Goal: Check status: Check status

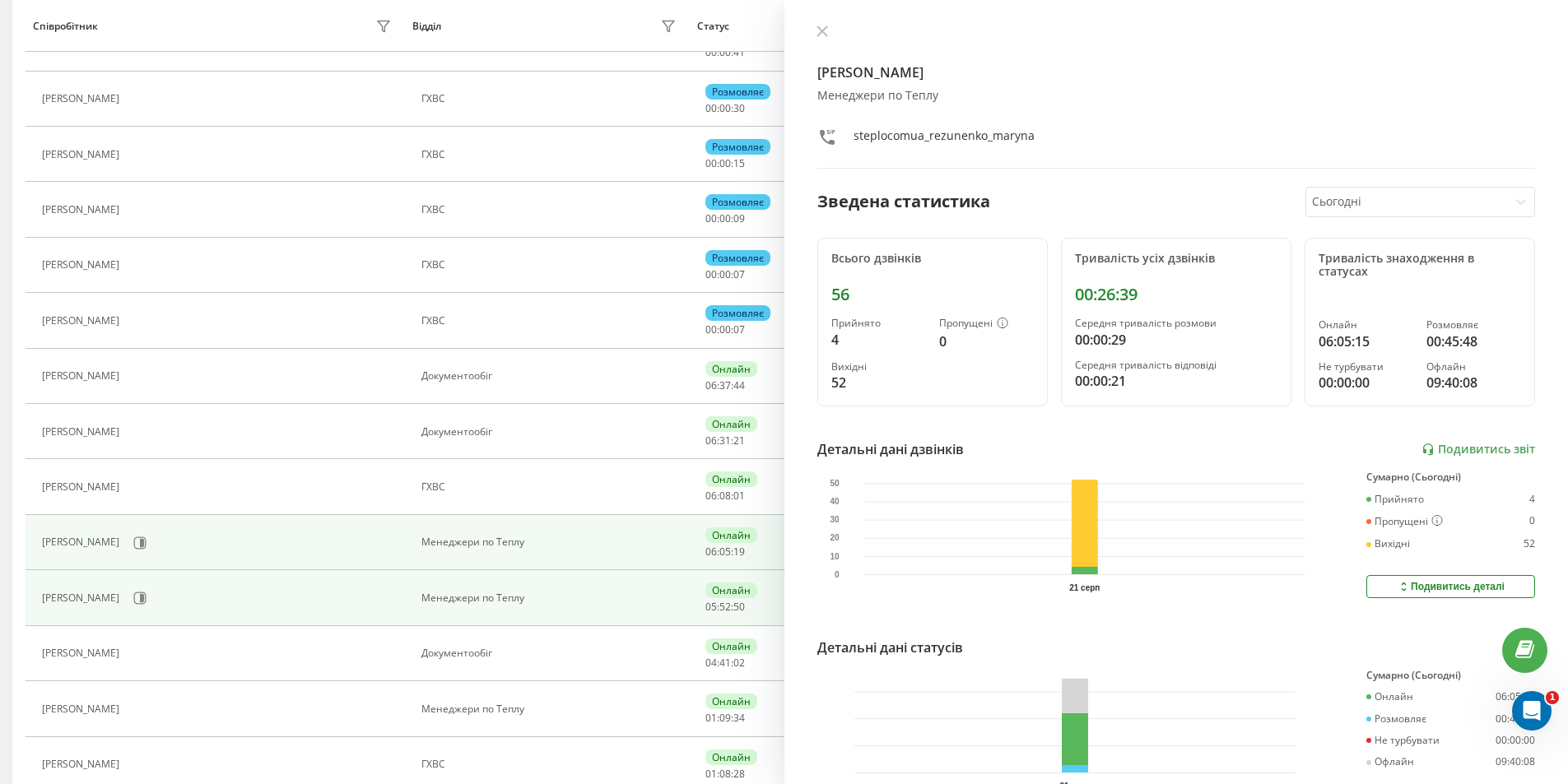
scroll to position [494, 0]
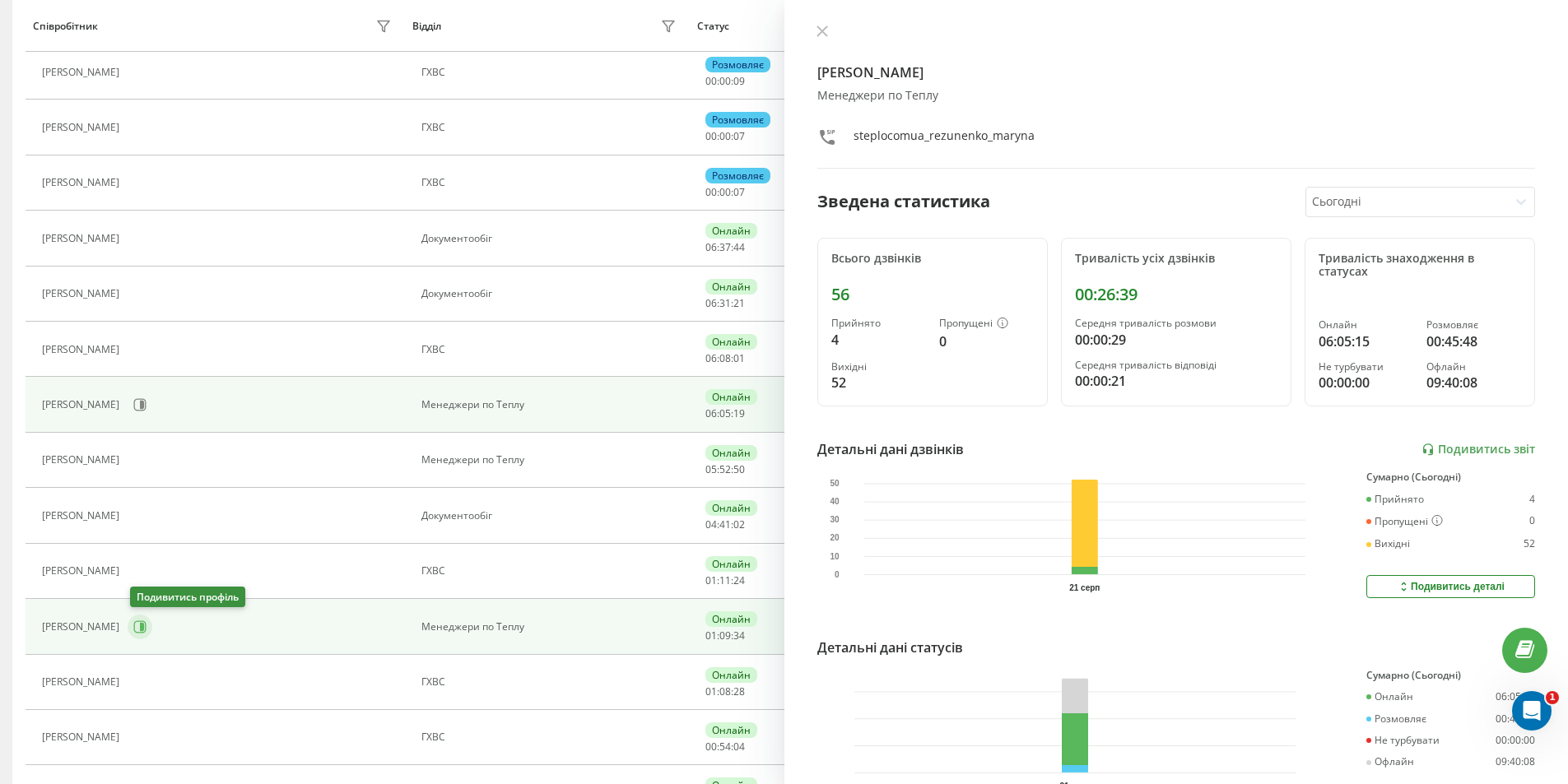
click at [143, 628] on icon at bounding box center [142, 627] width 4 height 8
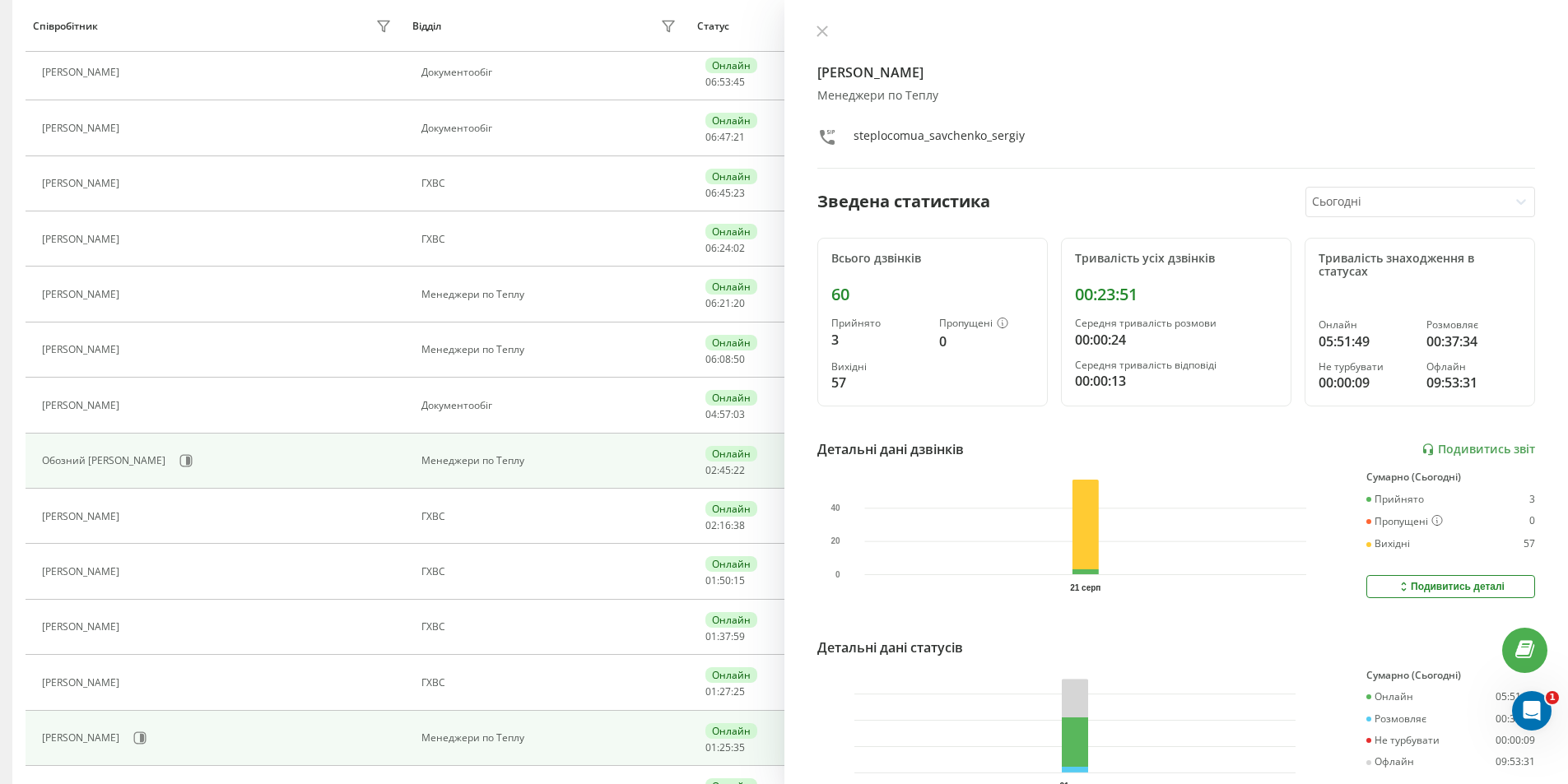
scroll to position [272, 0]
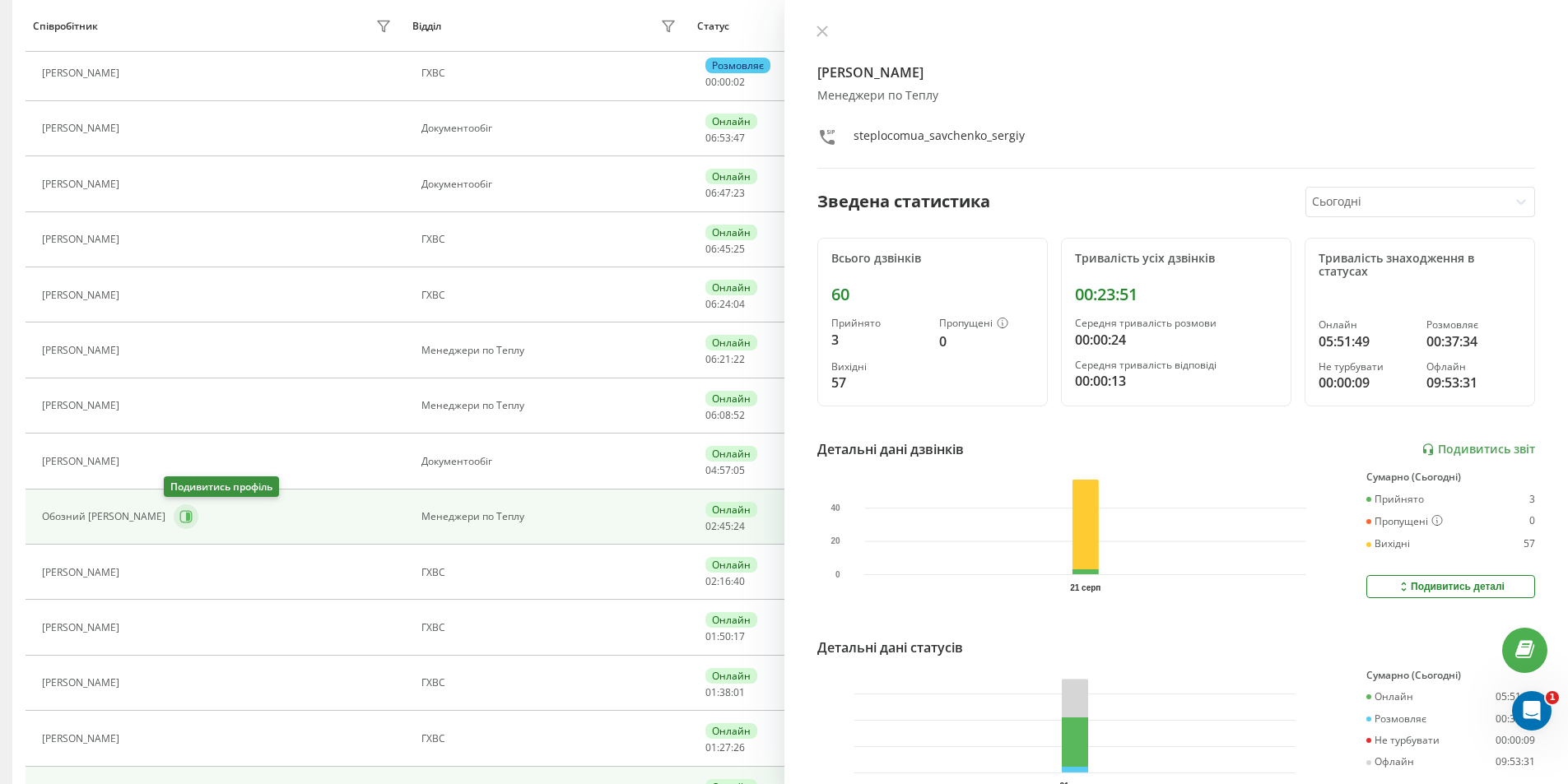
click at [186, 520] on icon at bounding box center [188, 517] width 4 height 8
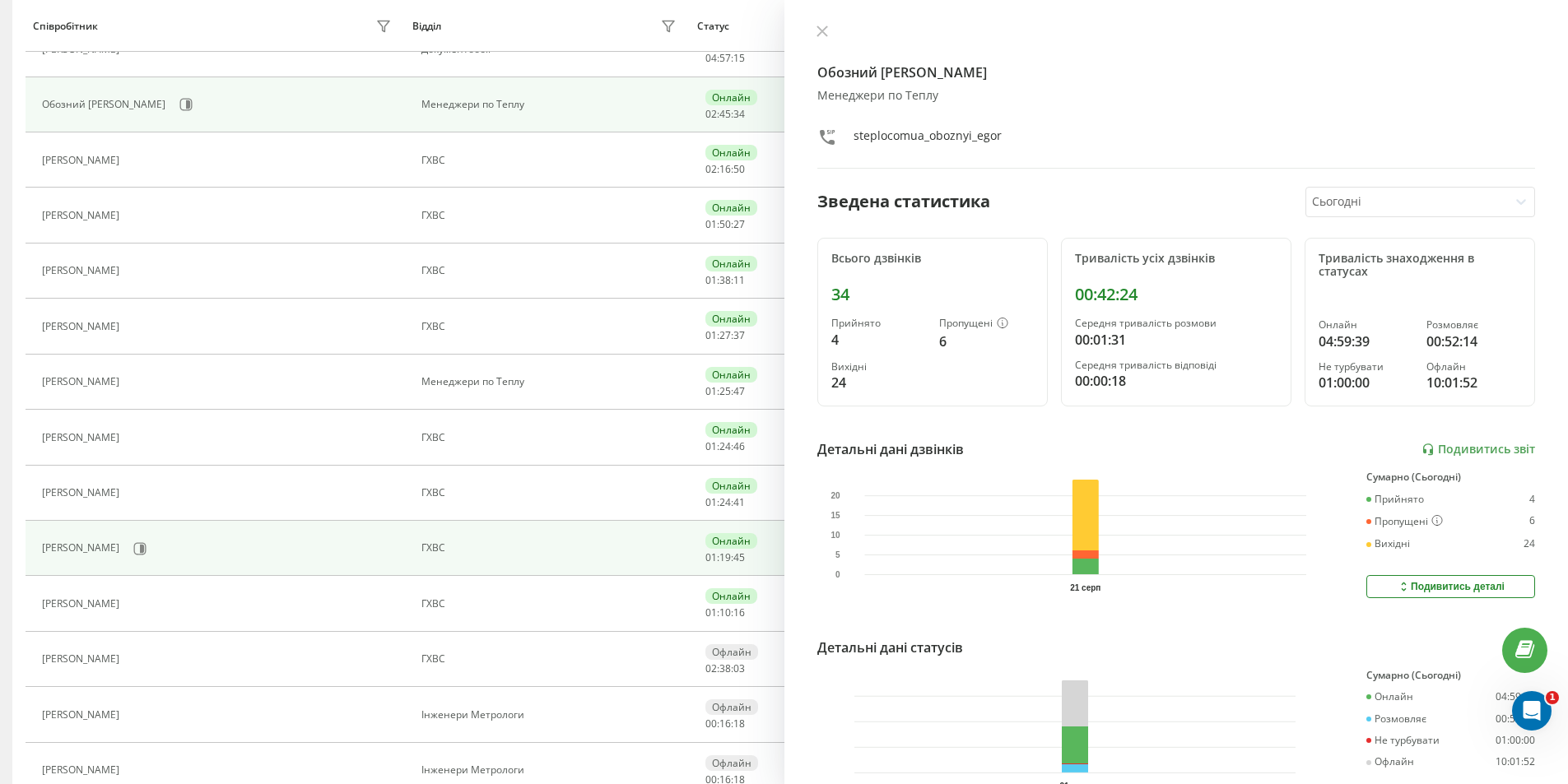
scroll to position [783, 0]
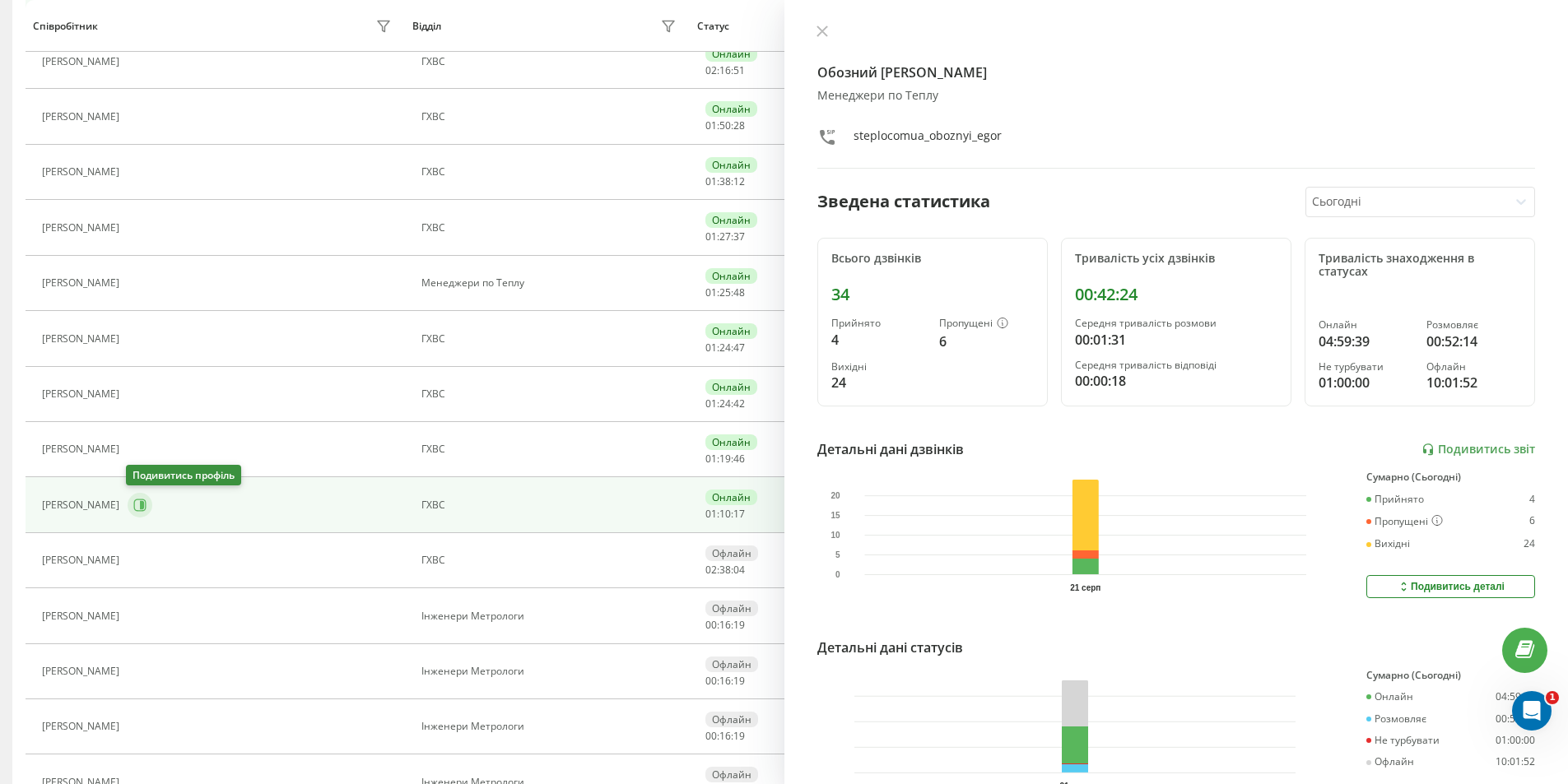
click at [135, 510] on icon at bounding box center [140, 505] width 13 height 13
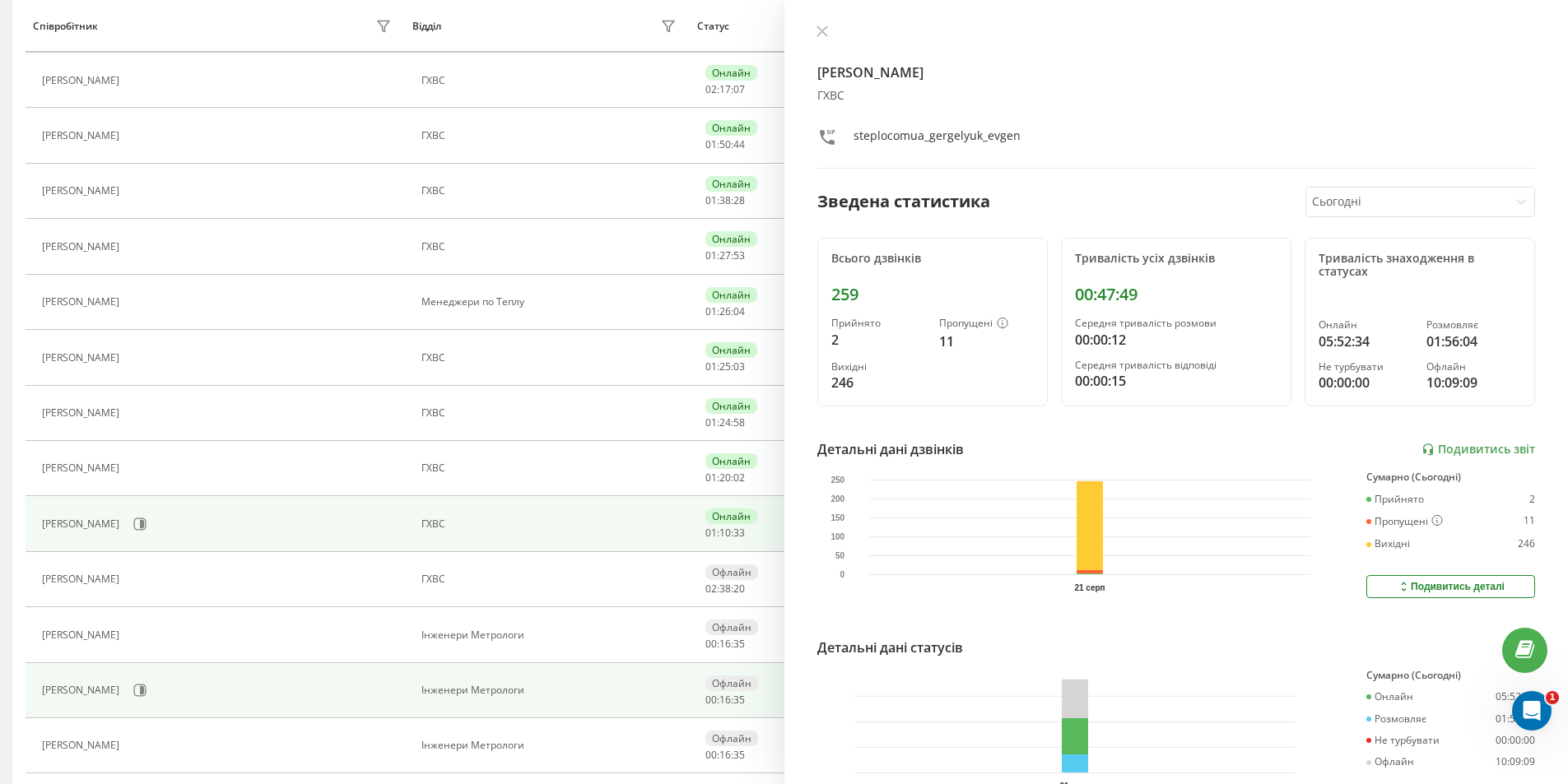
scroll to position [761, 0]
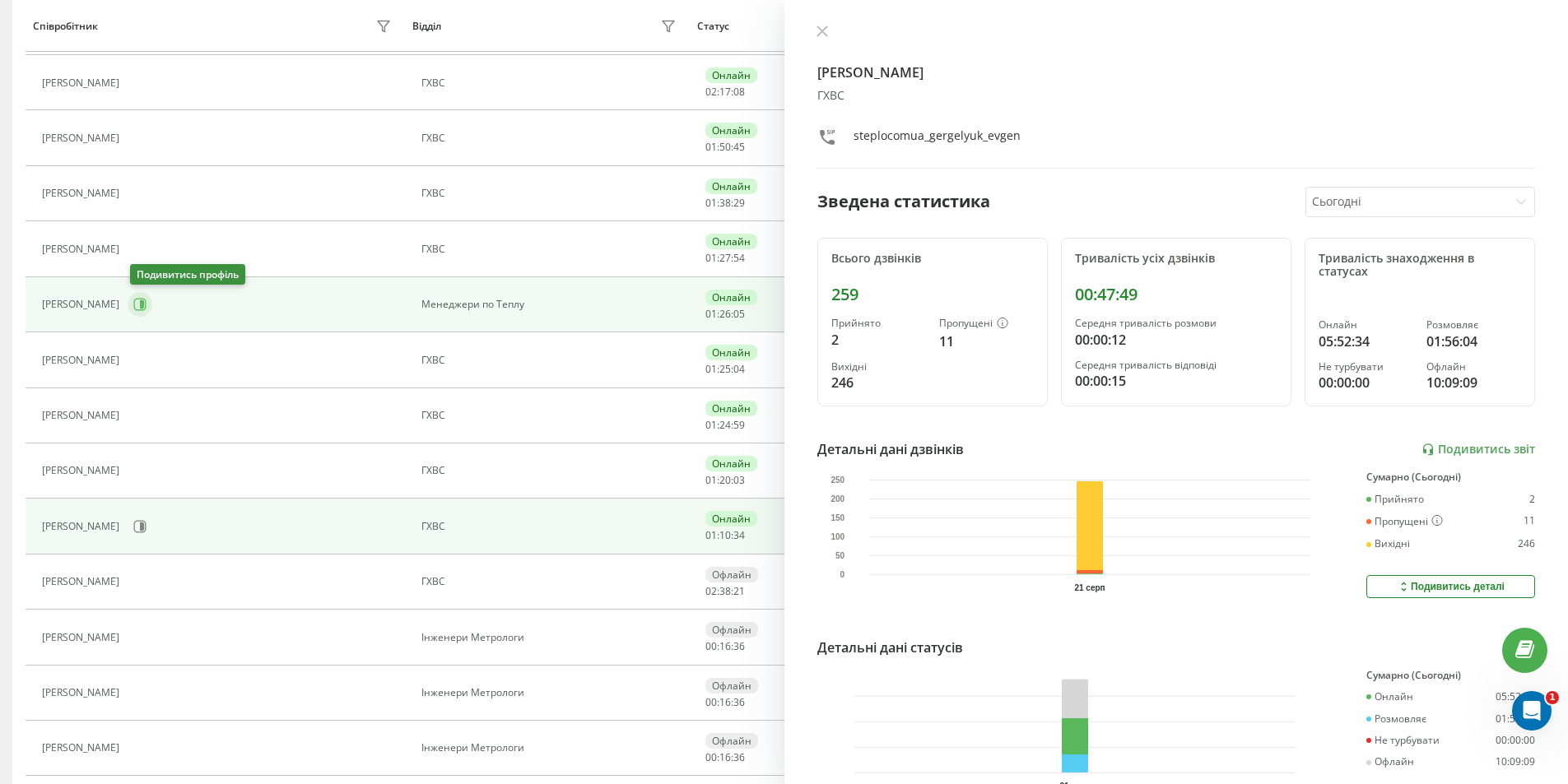
click at [145, 300] on icon at bounding box center [140, 305] width 13 height 13
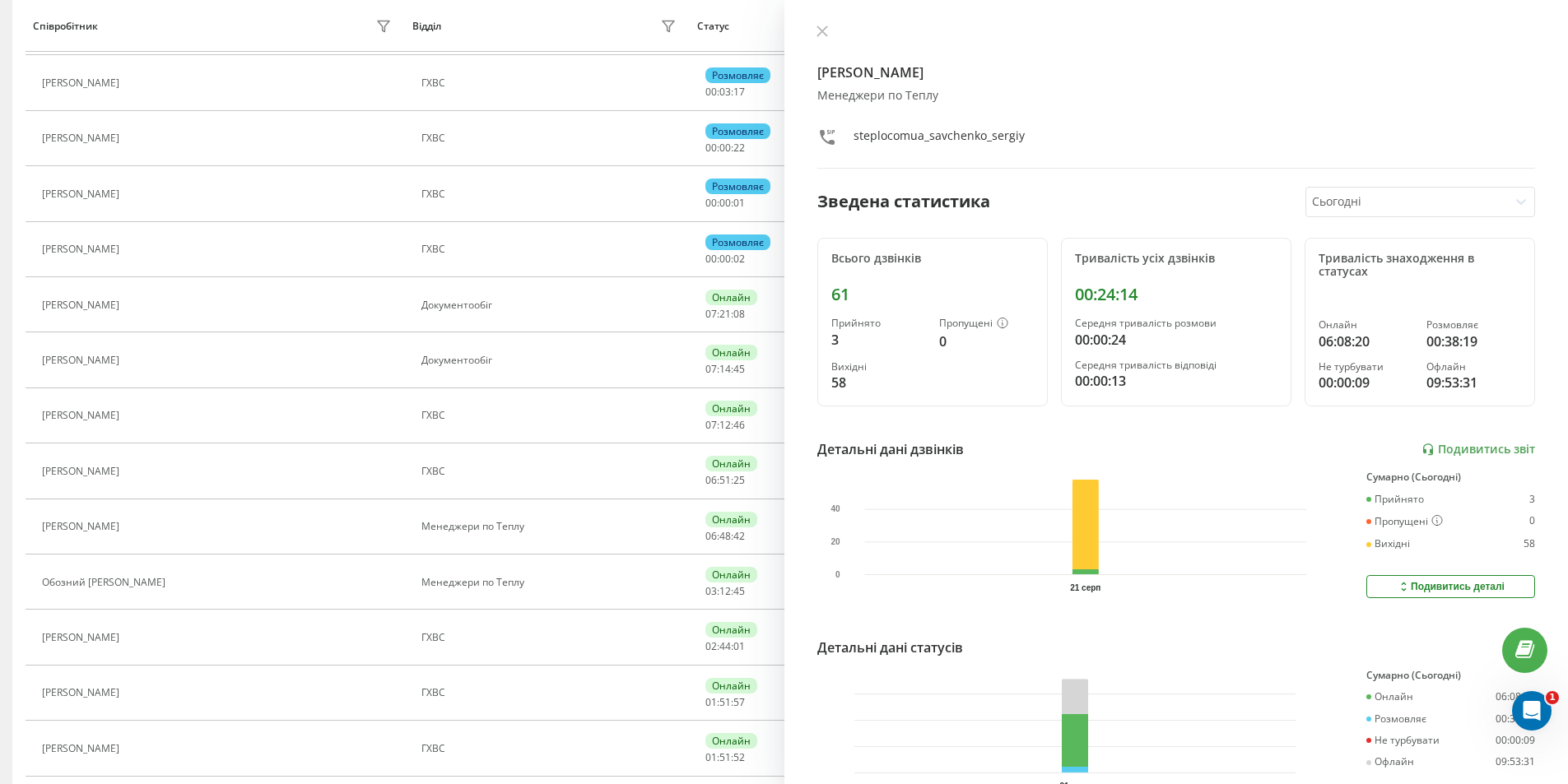
scroll to position [151, 0]
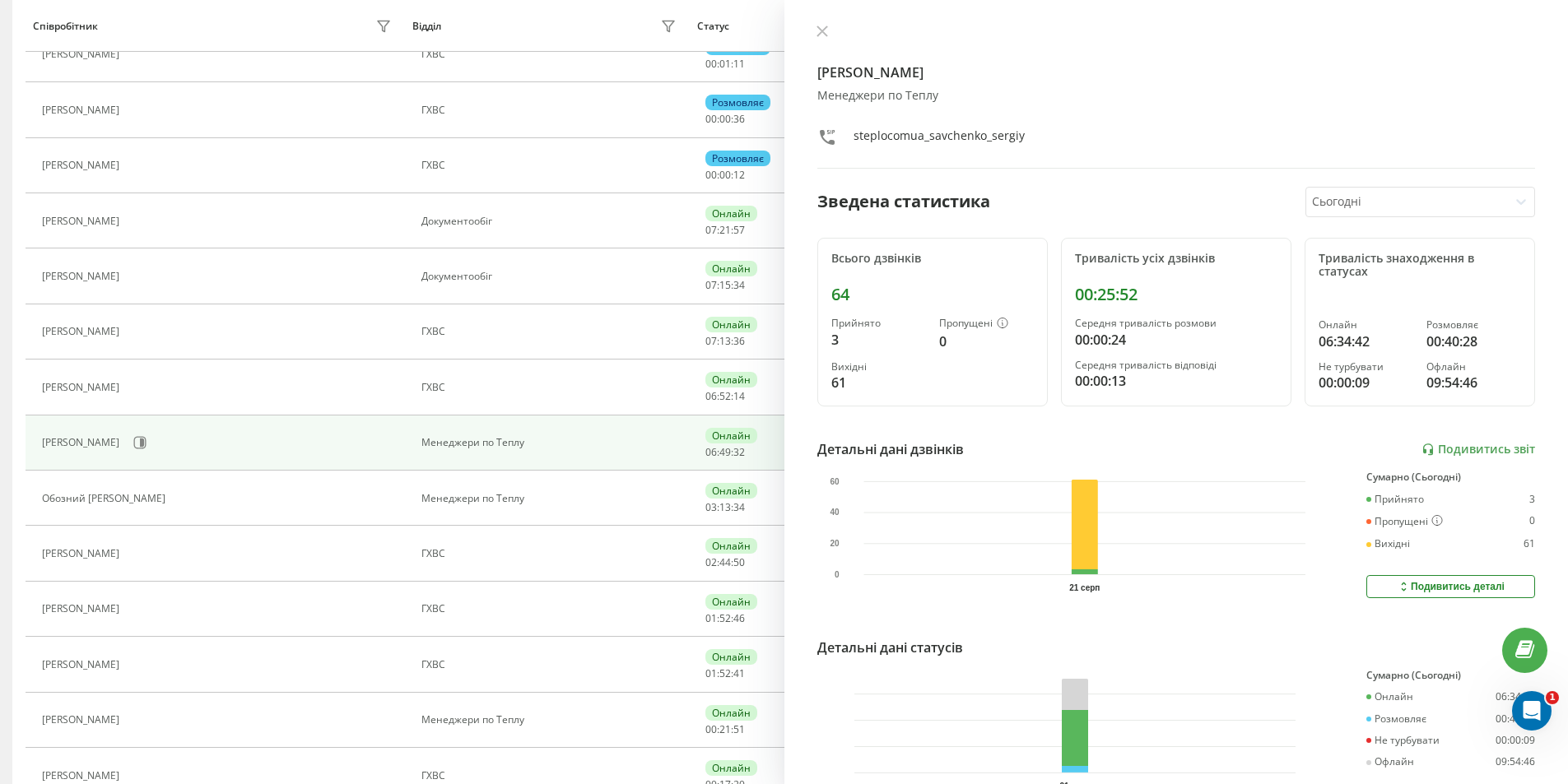
scroll to position [399, 0]
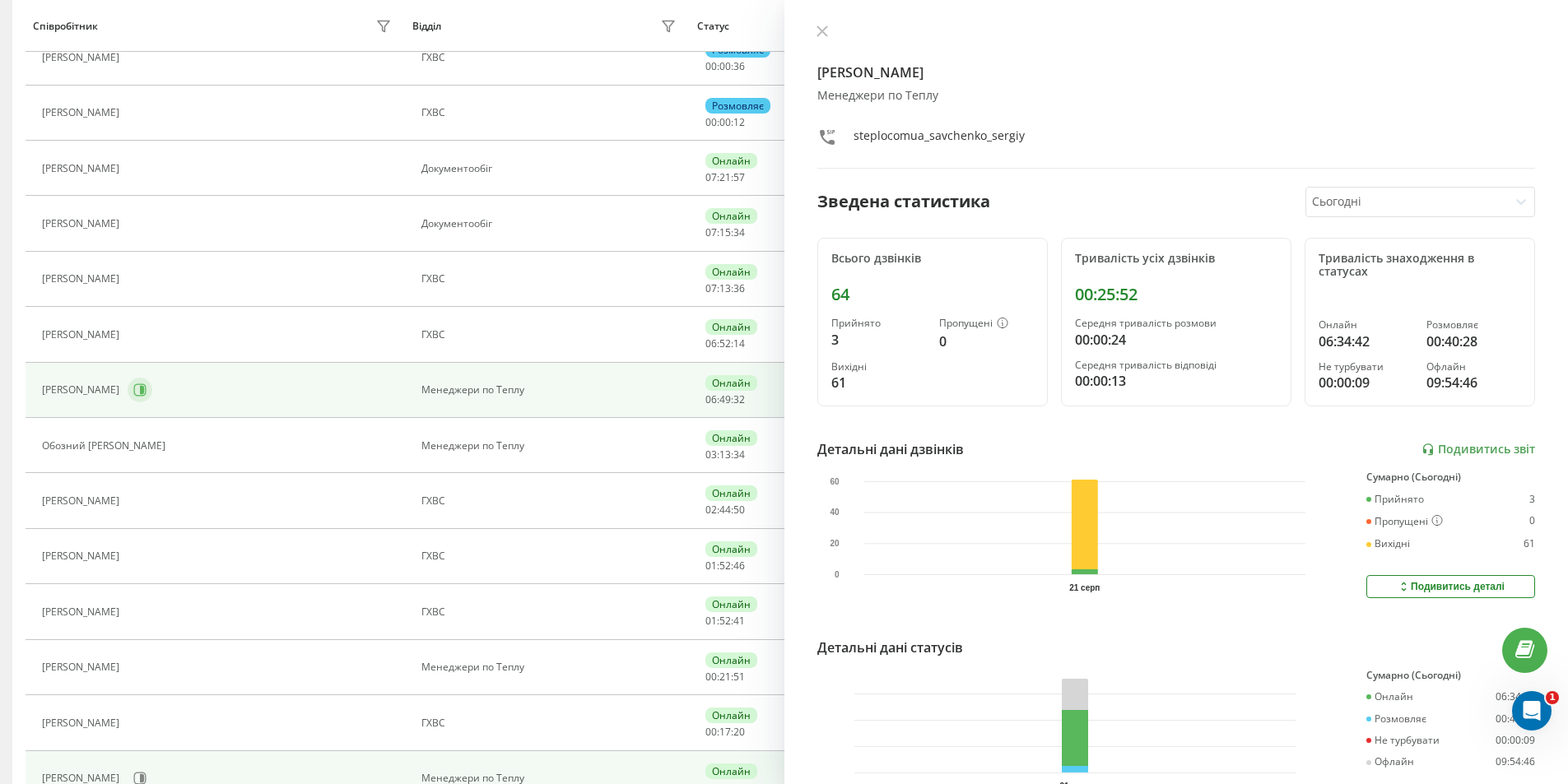
click at [144, 387] on button at bounding box center [139, 389] width 24 height 24
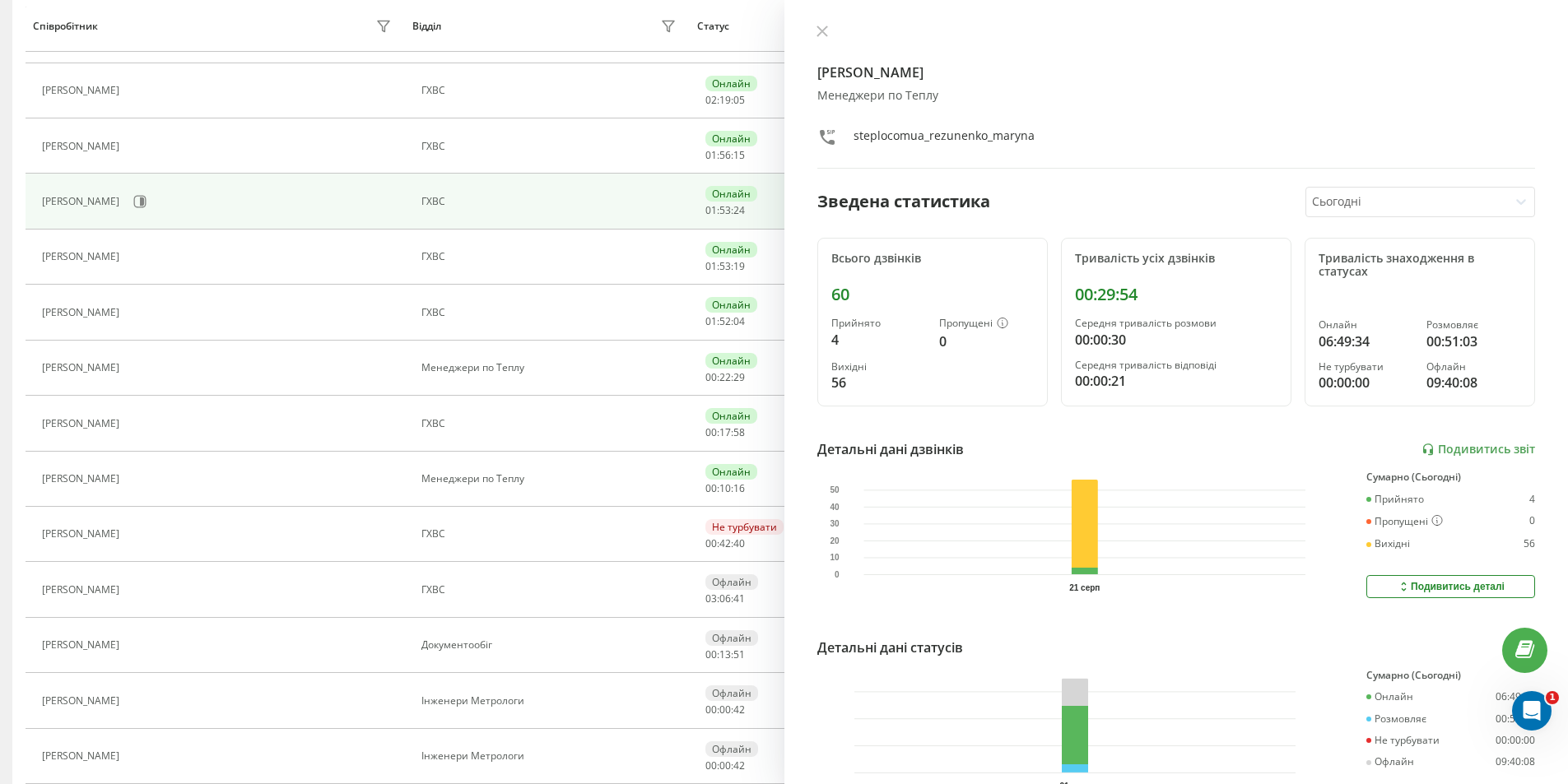
scroll to position [698, 0]
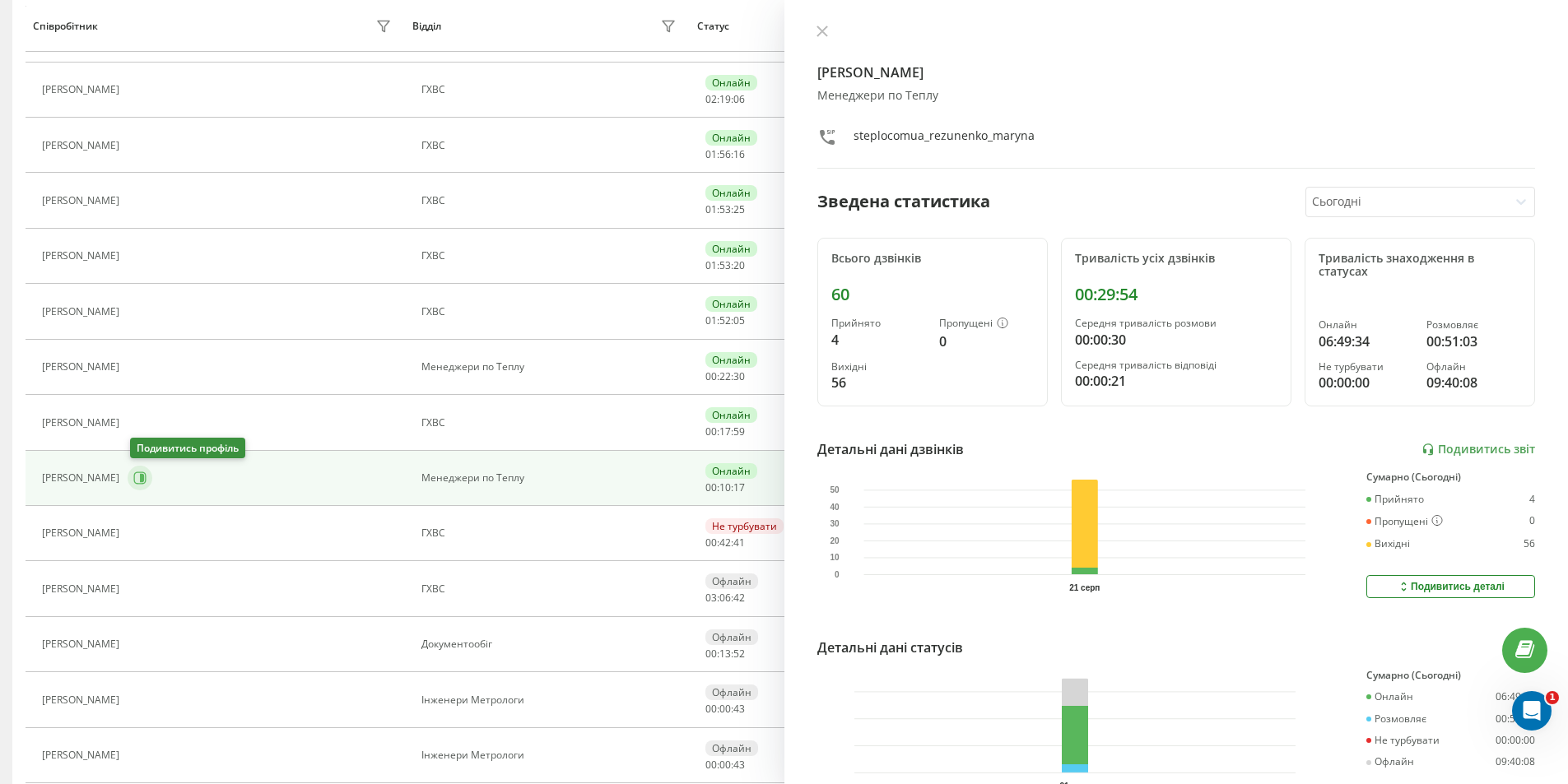
click at [140, 481] on icon at bounding box center [140, 478] width 13 height 13
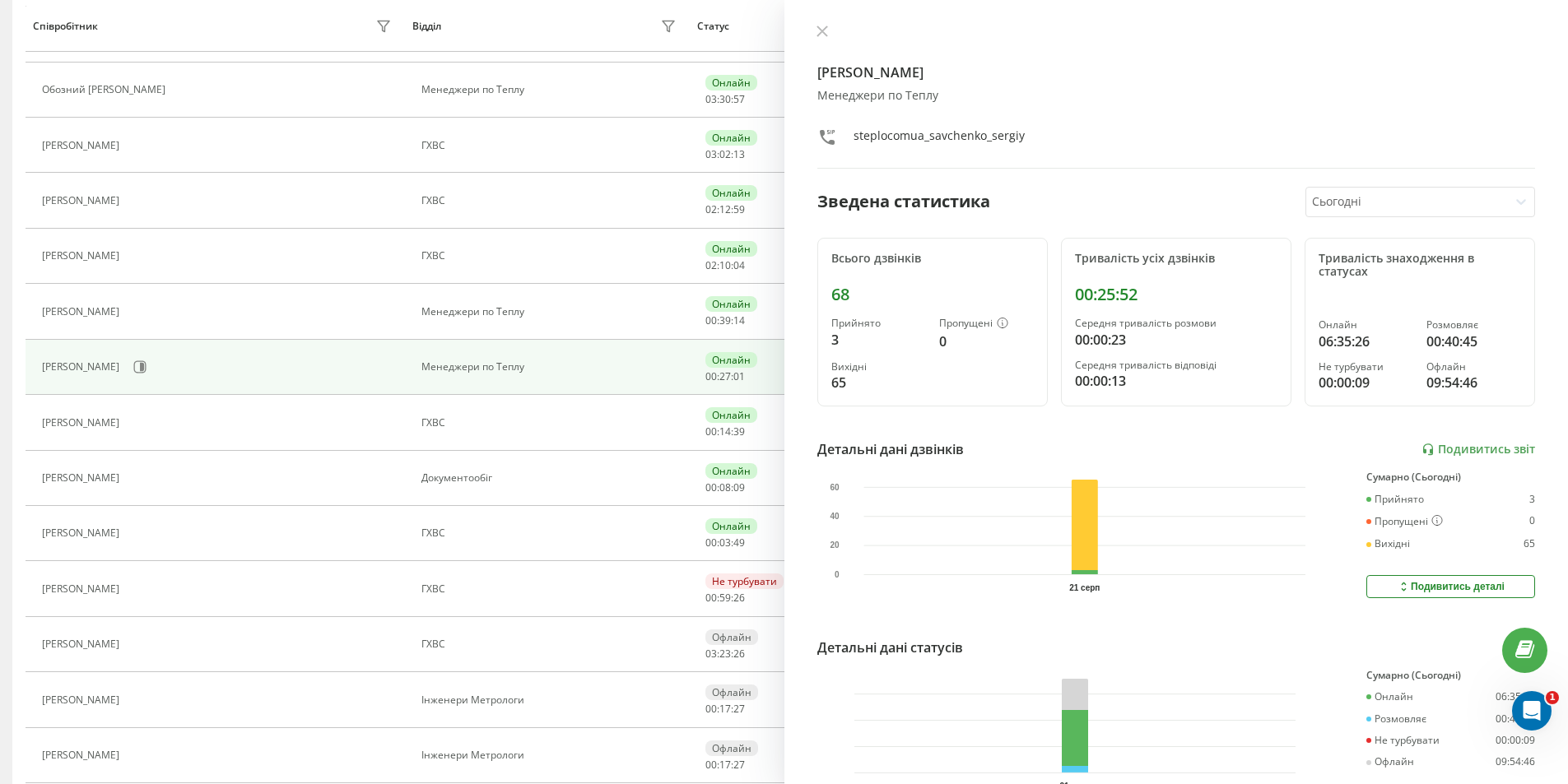
scroll to position [144, 0]
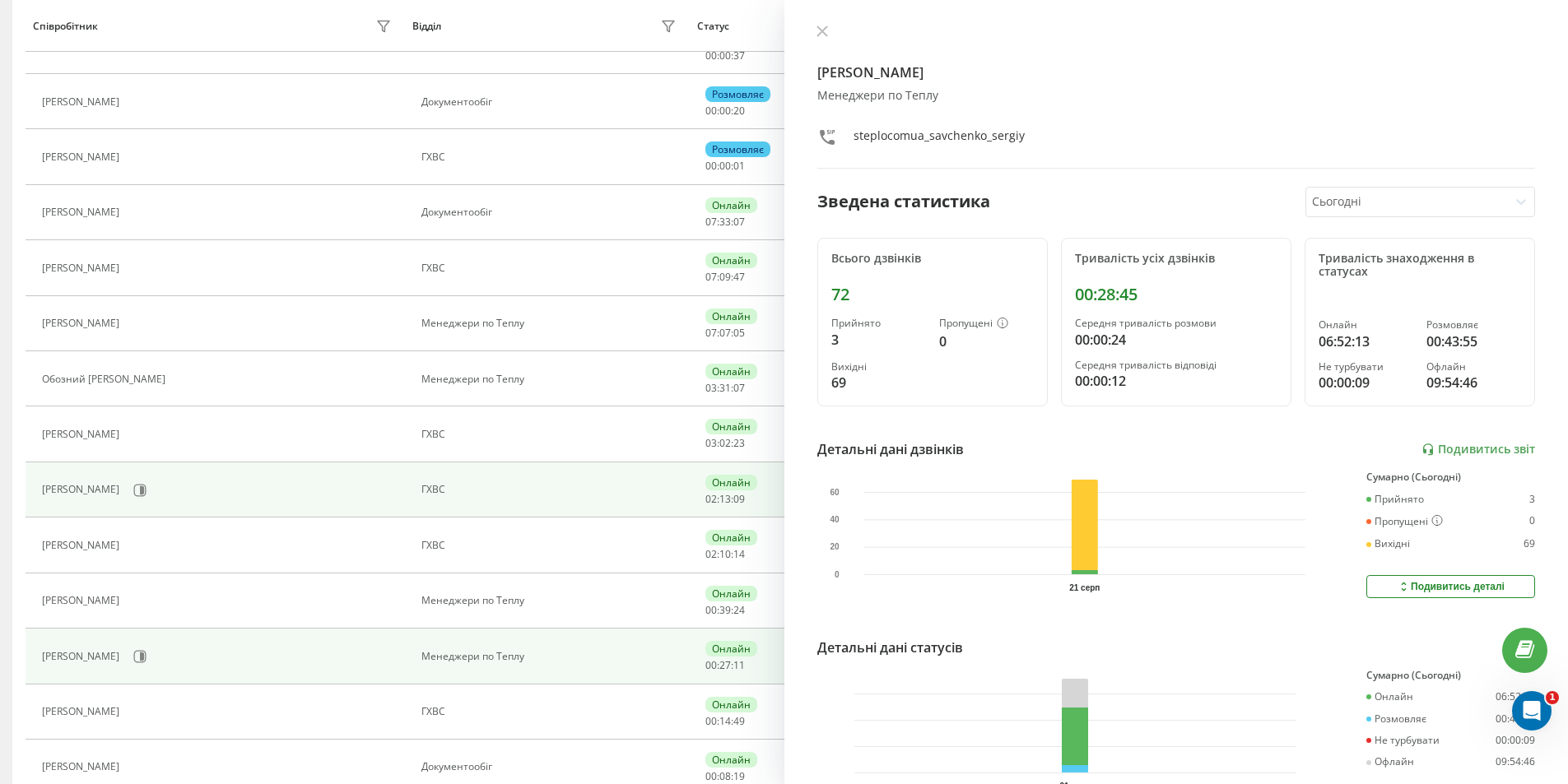
scroll to position [494, 0]
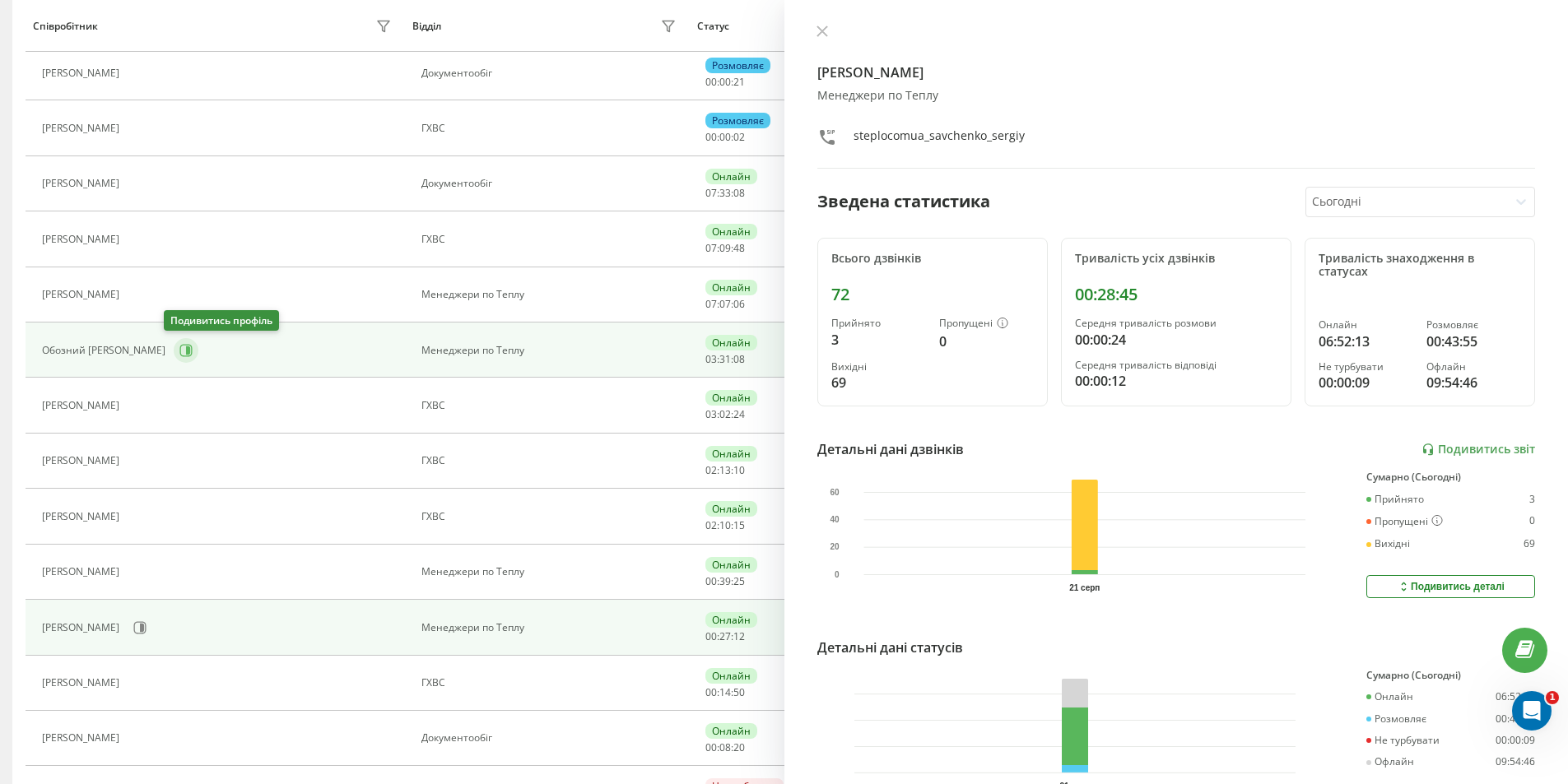
click at [174, 359] on button at bounding box center [186, 350] width 24 height 24
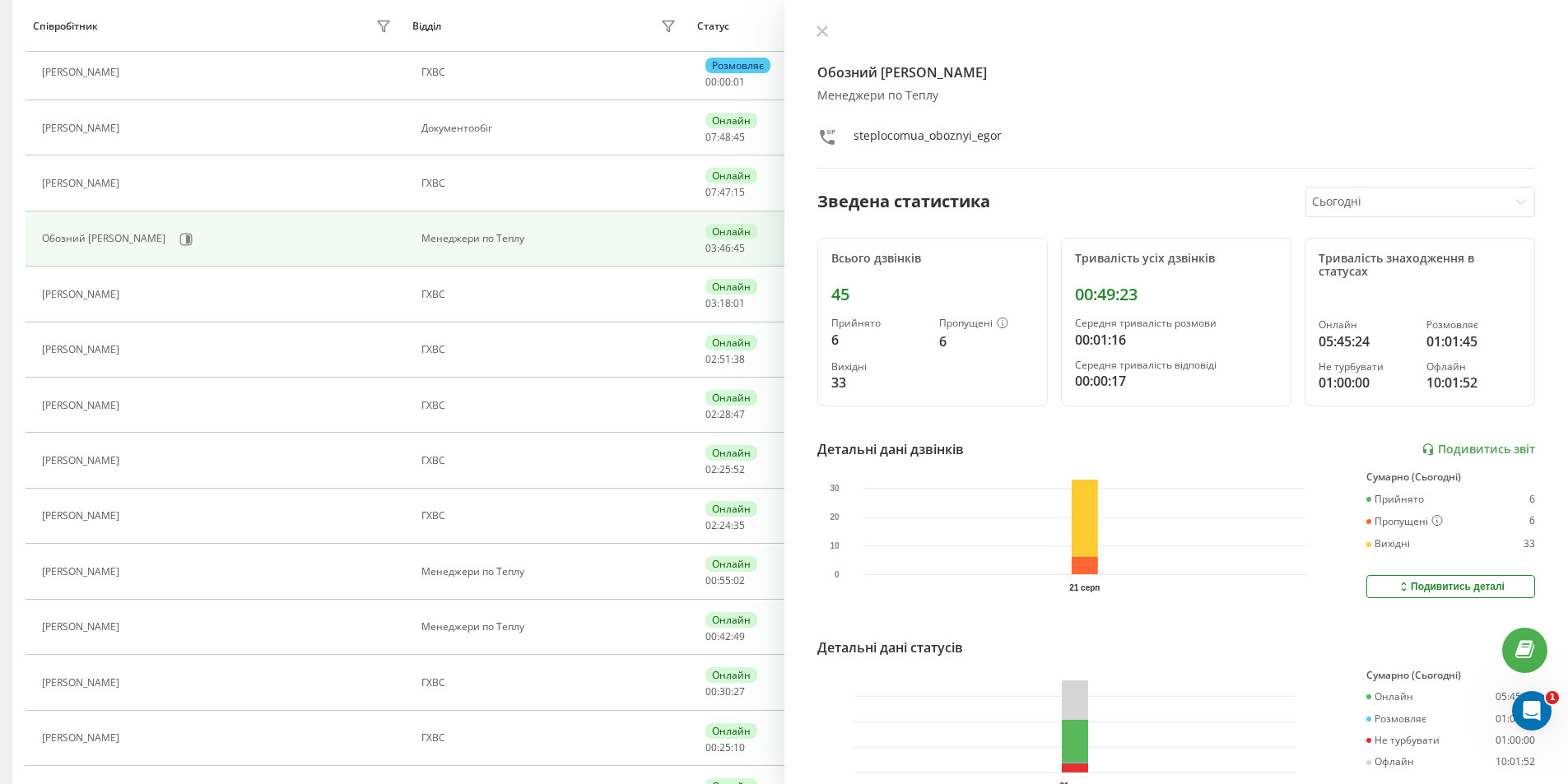
scroll to position [162, 0]
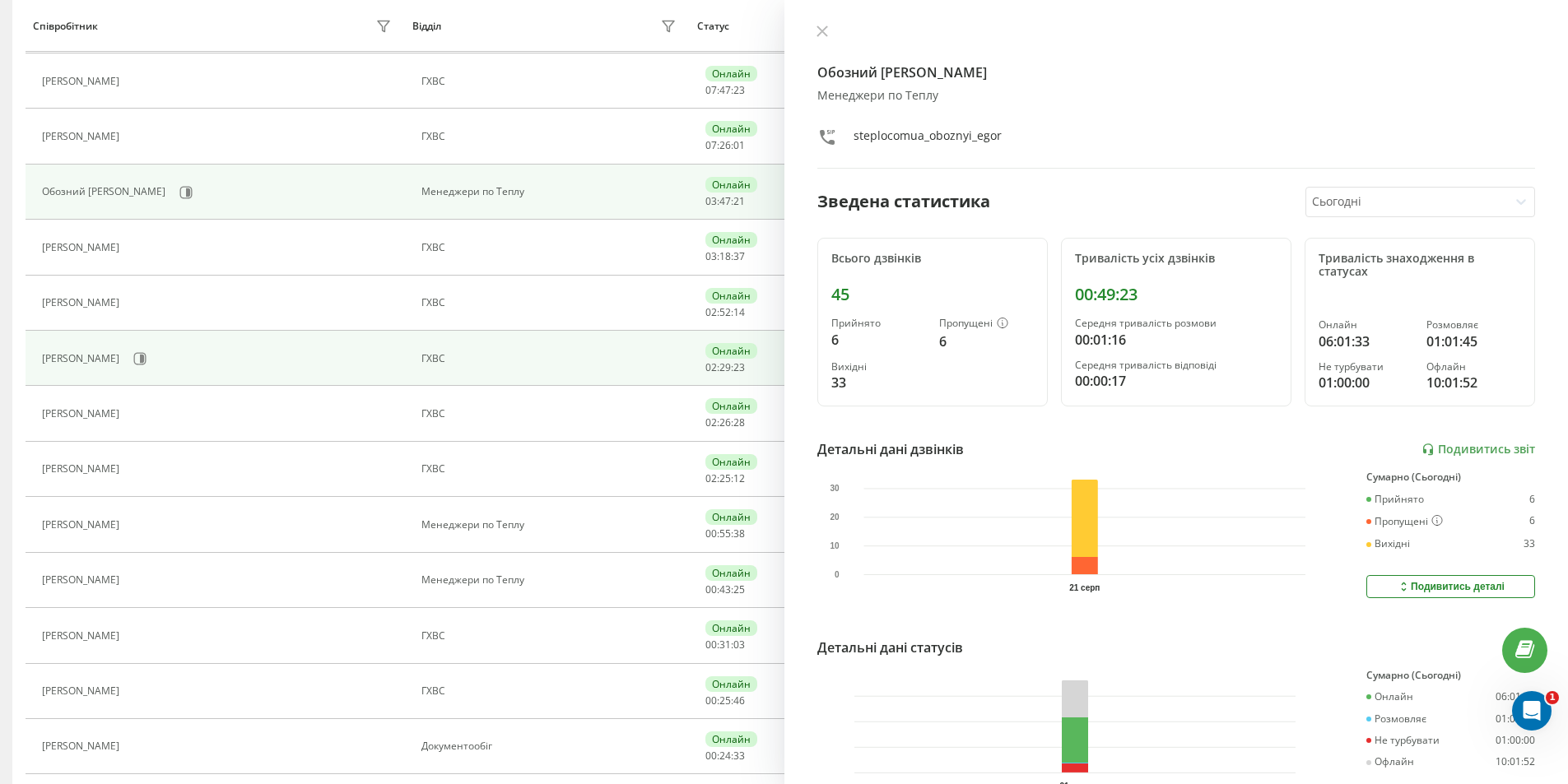
scroll to position [494, 0]
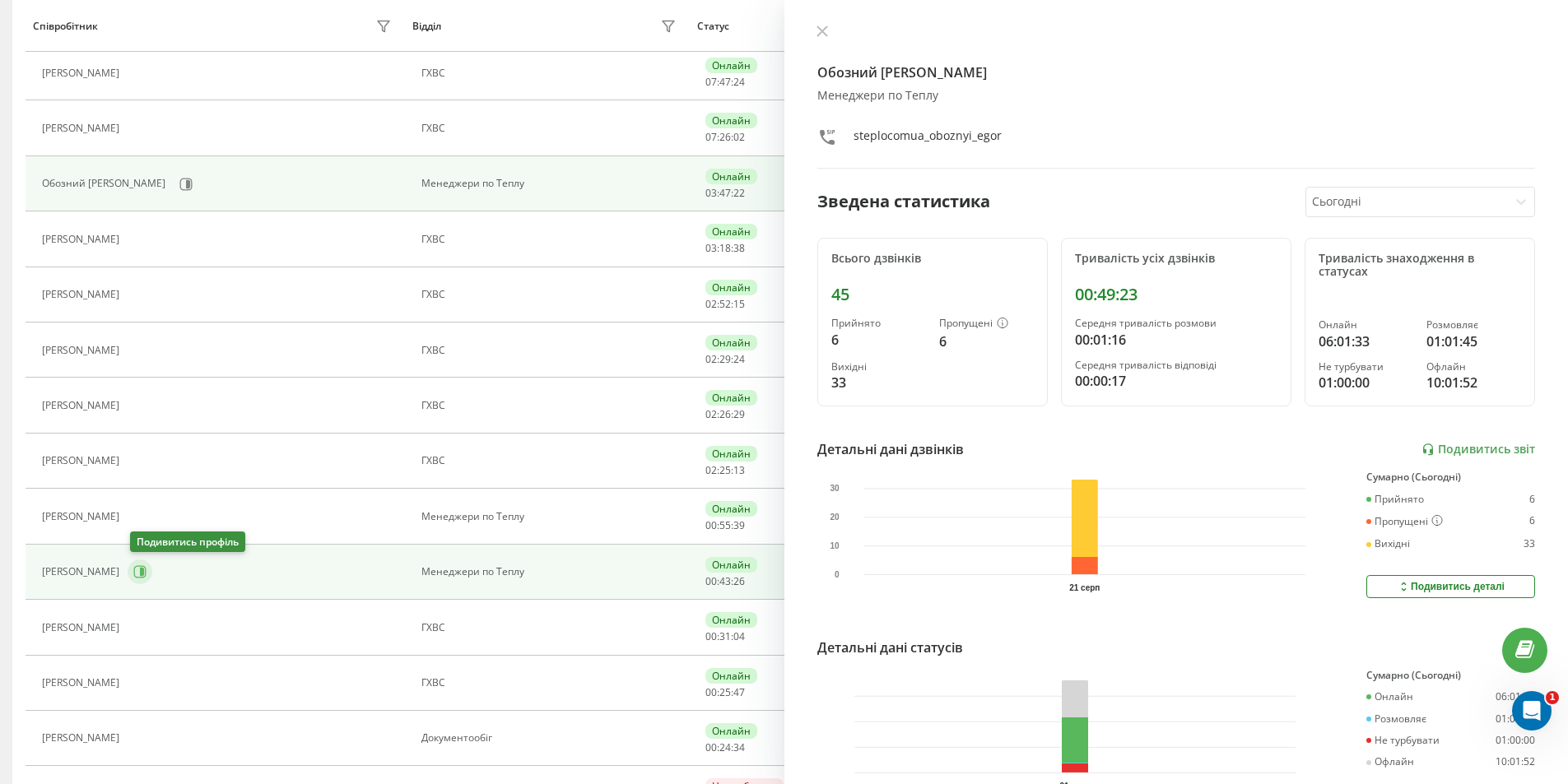
click at [149, 575] on button at bounding box center [139, 572] width 24 height 24
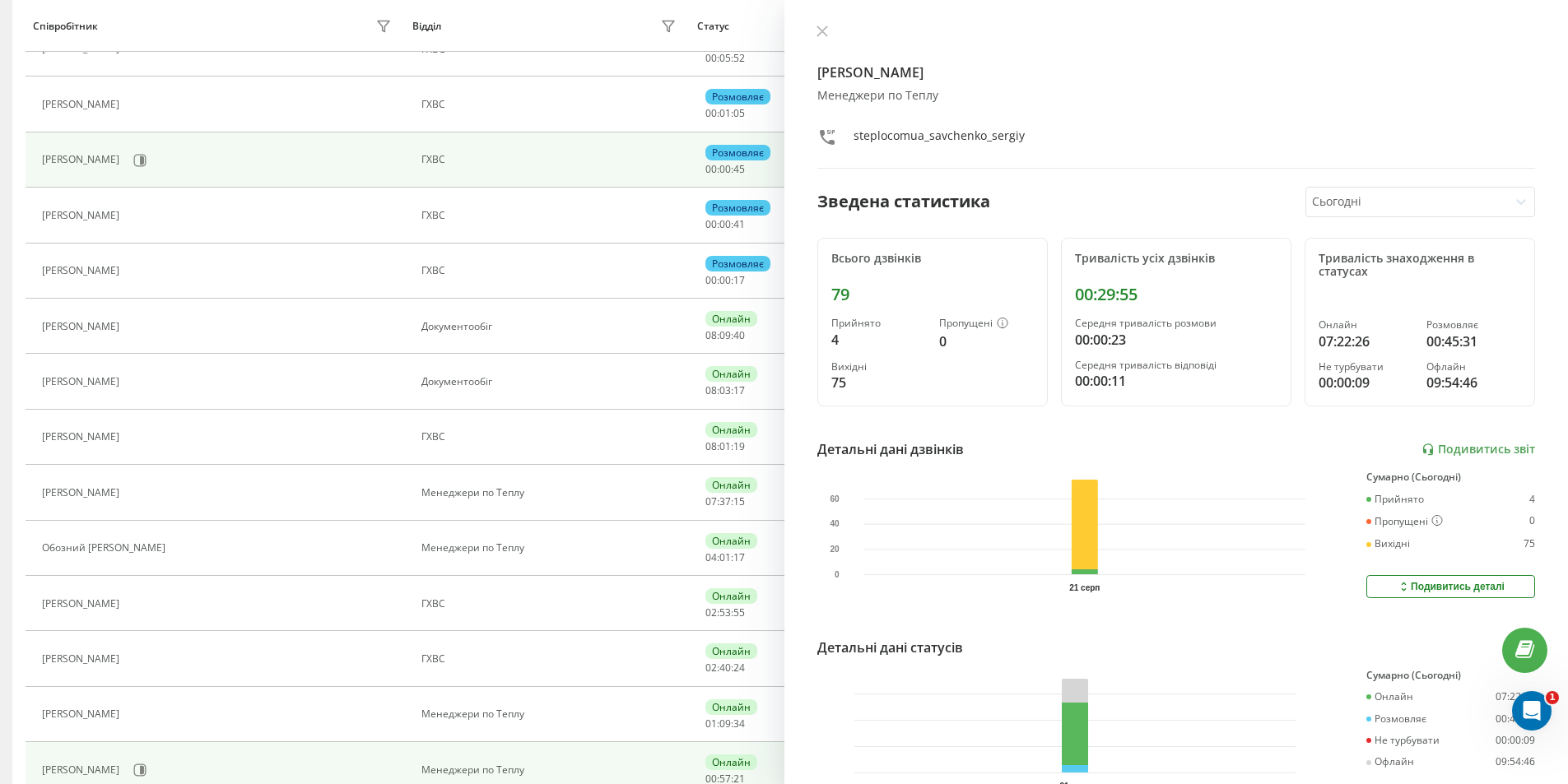
scroll to position [247, 0]
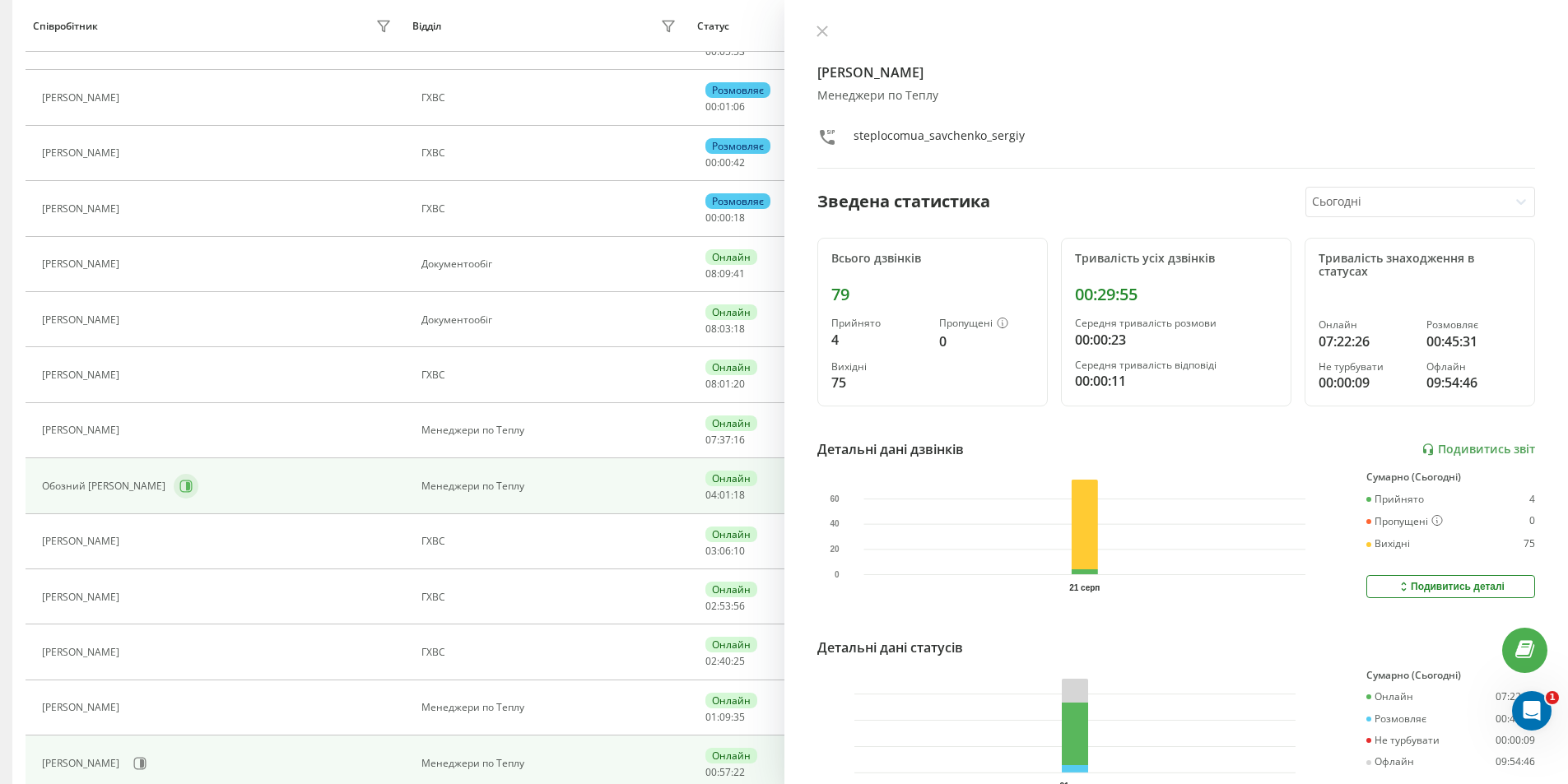
click at [180, 487] on icon at bounding box center [186, 487] width 13 height 13
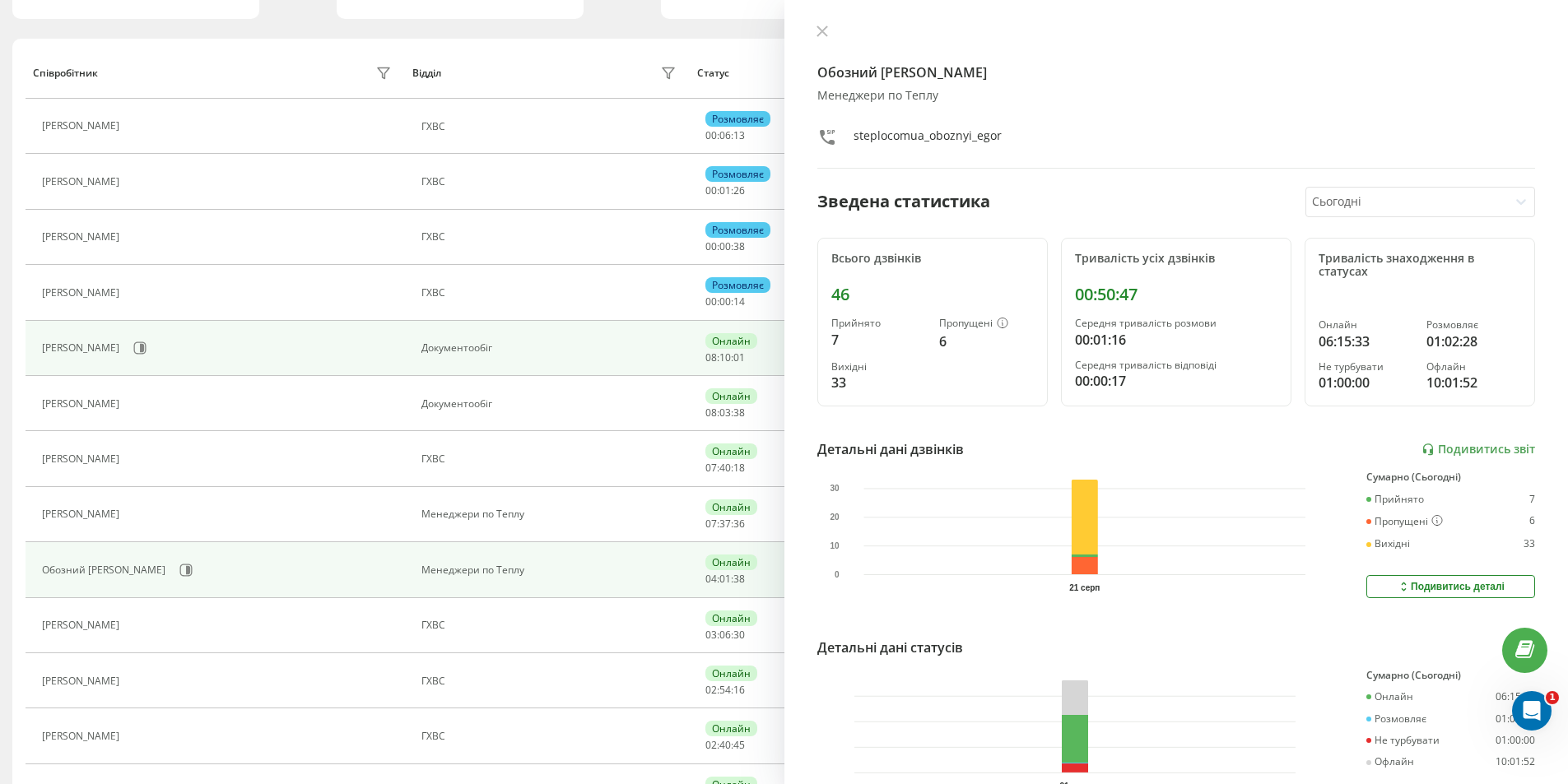
scroll to position [165, 0]
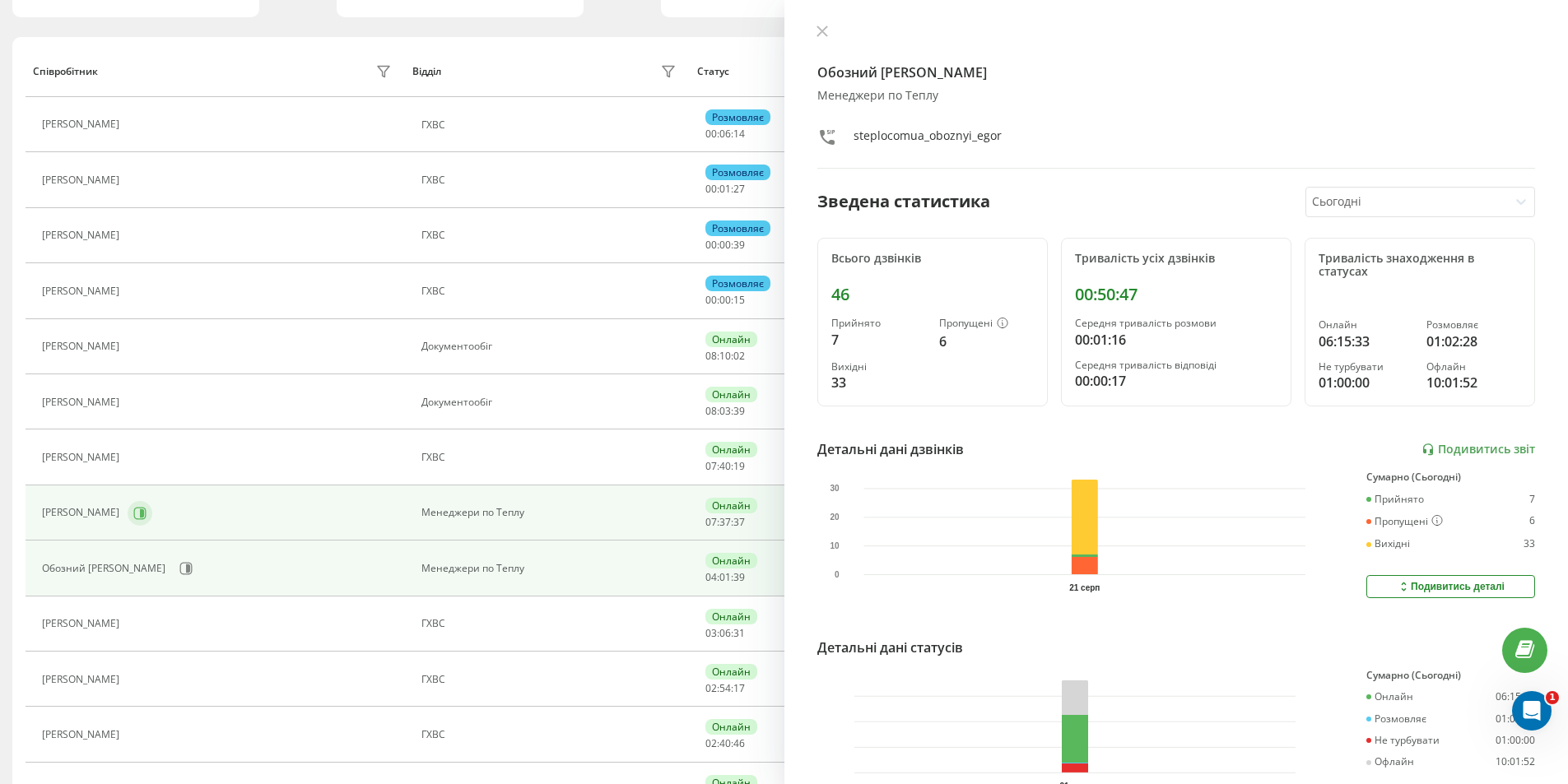
click at [147, 507] on icon at bounding box center [140, 514] width 13 height 13
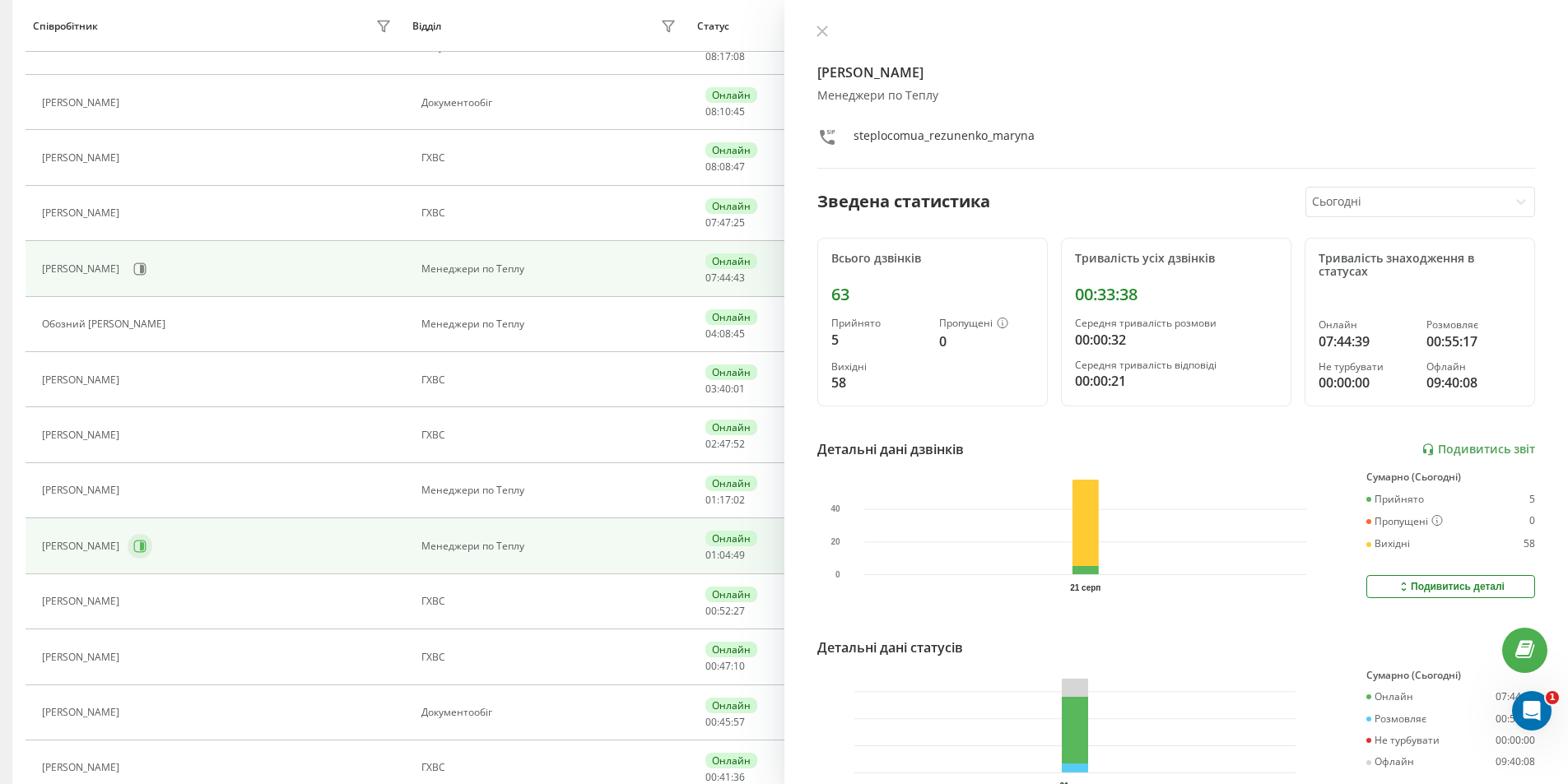
scroll to position [494, 0]
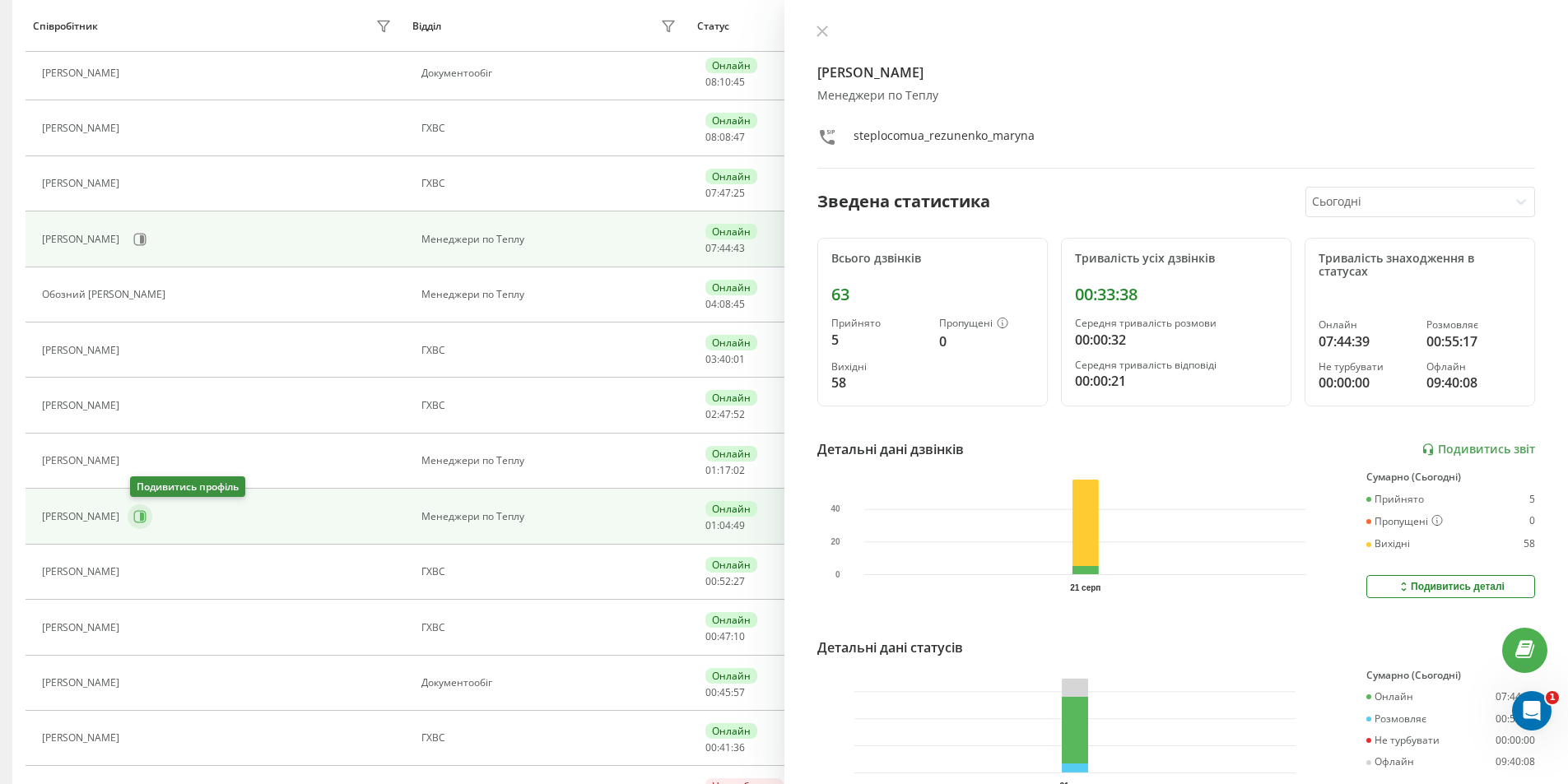
click at [147, 516] on icon at bounding box center [140, 516] width 13 height 13
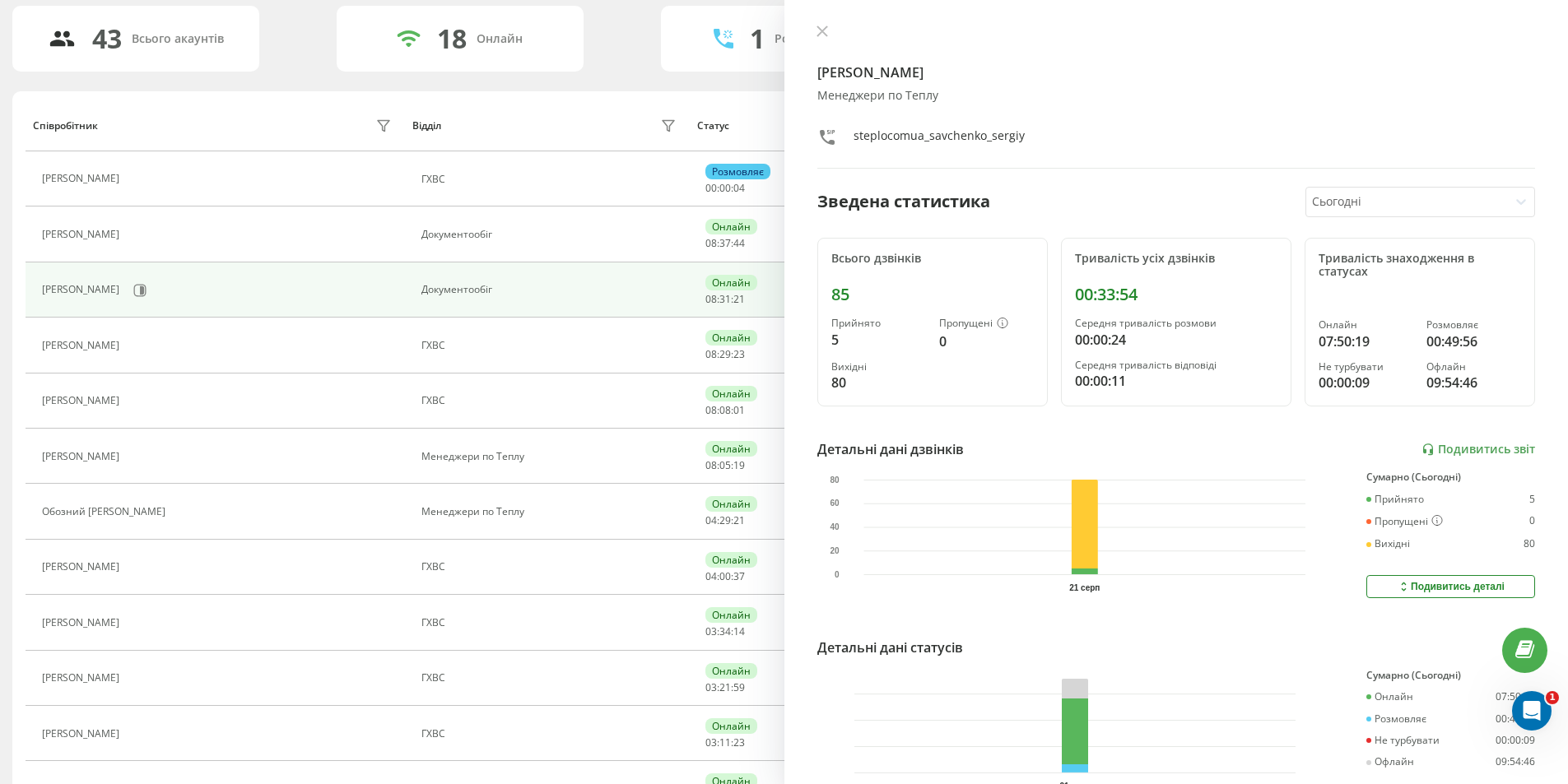
scroll to position [165, 0]
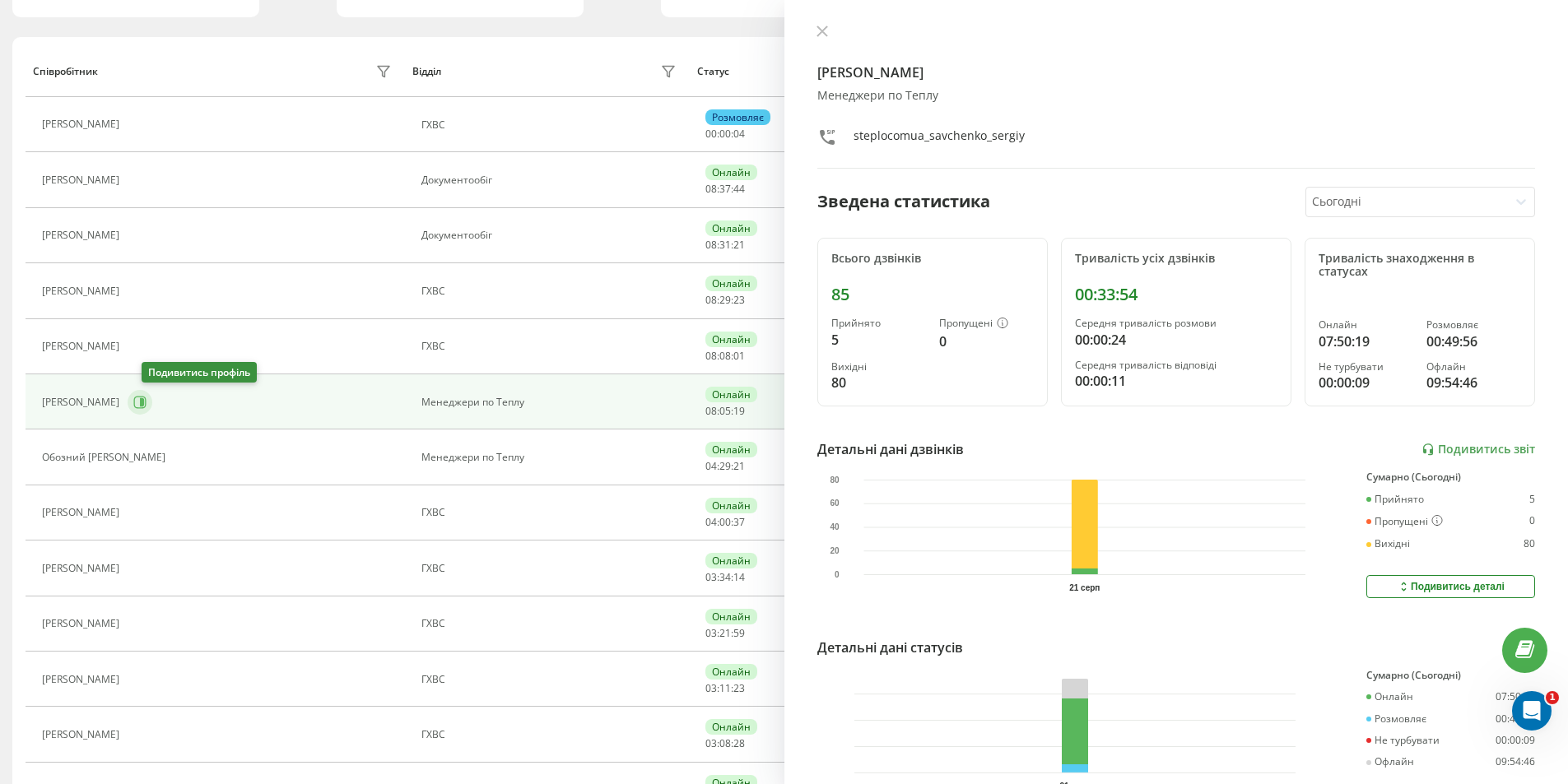
click at [147, 407] on icon at bounding box center [140, 402] width 13 height 13
